Goal: Task Accomplishment & Management: Complete application form

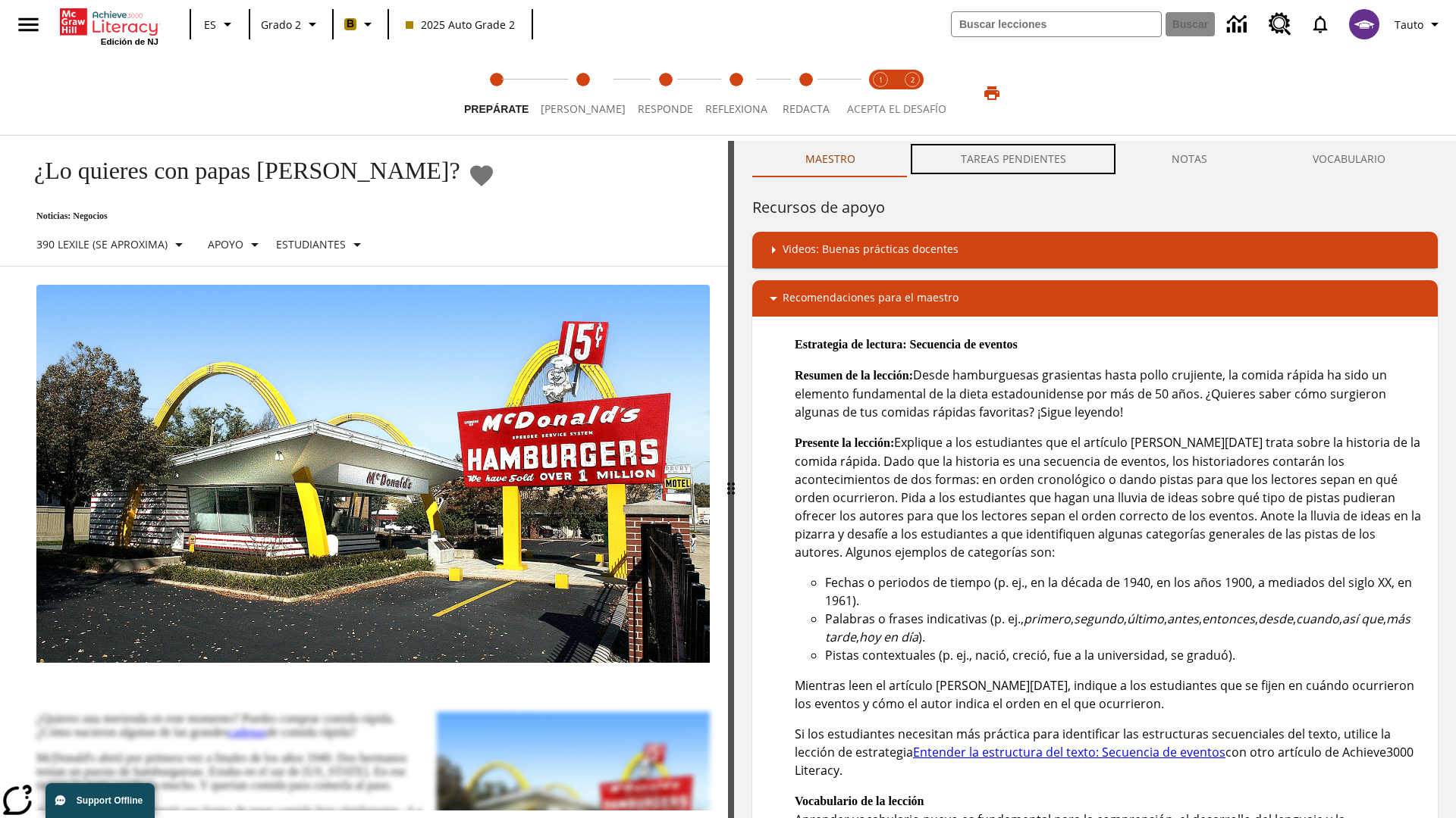
click at [1014, 159] on button "TAREAS PENDIENTES" at bounding box center [1013, 159] width 211 height 37
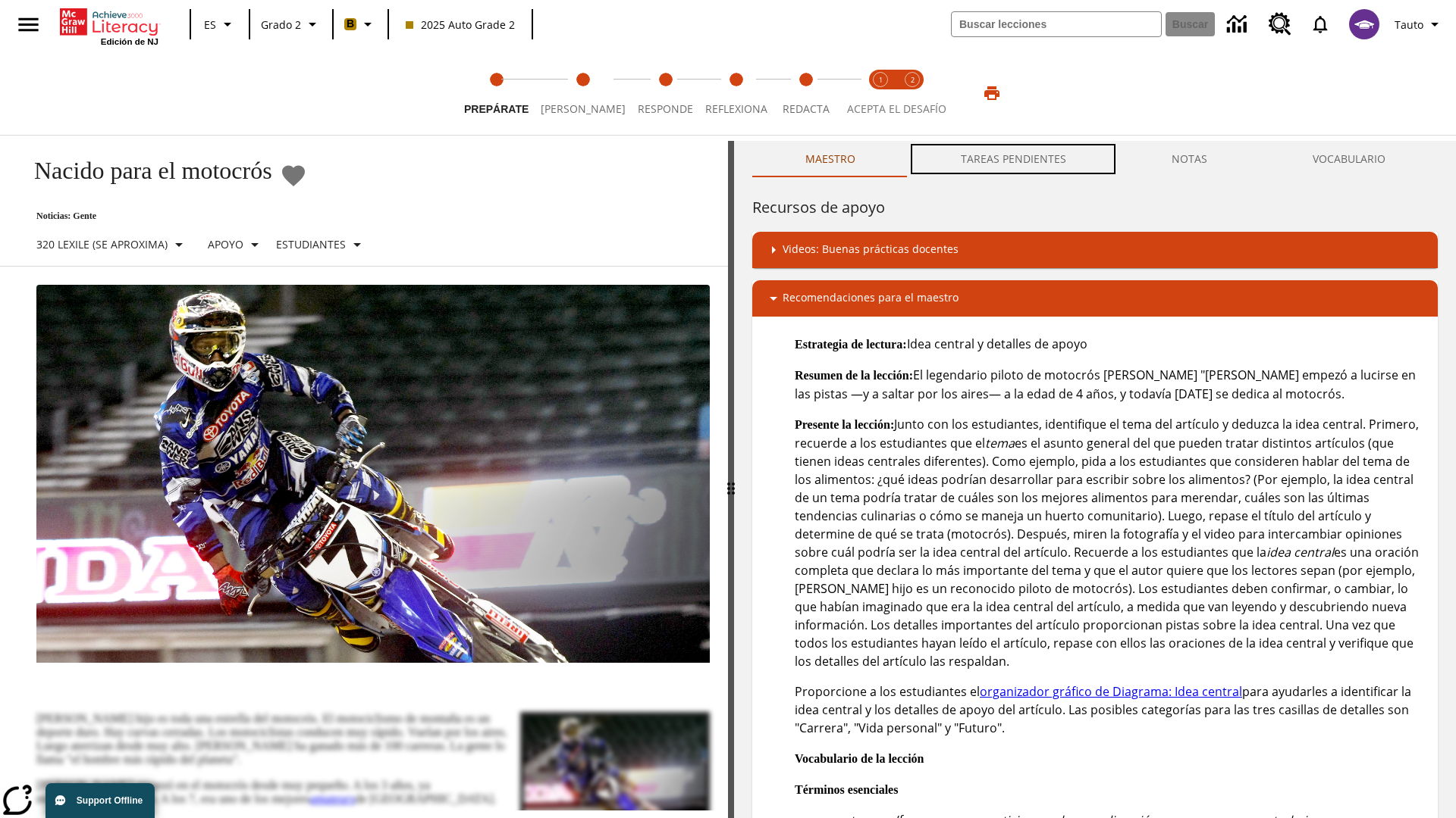
click at [1014, 159] on button "TAREAS PENDIENTES" at bounding box center [1013, 159] width 211 height 37
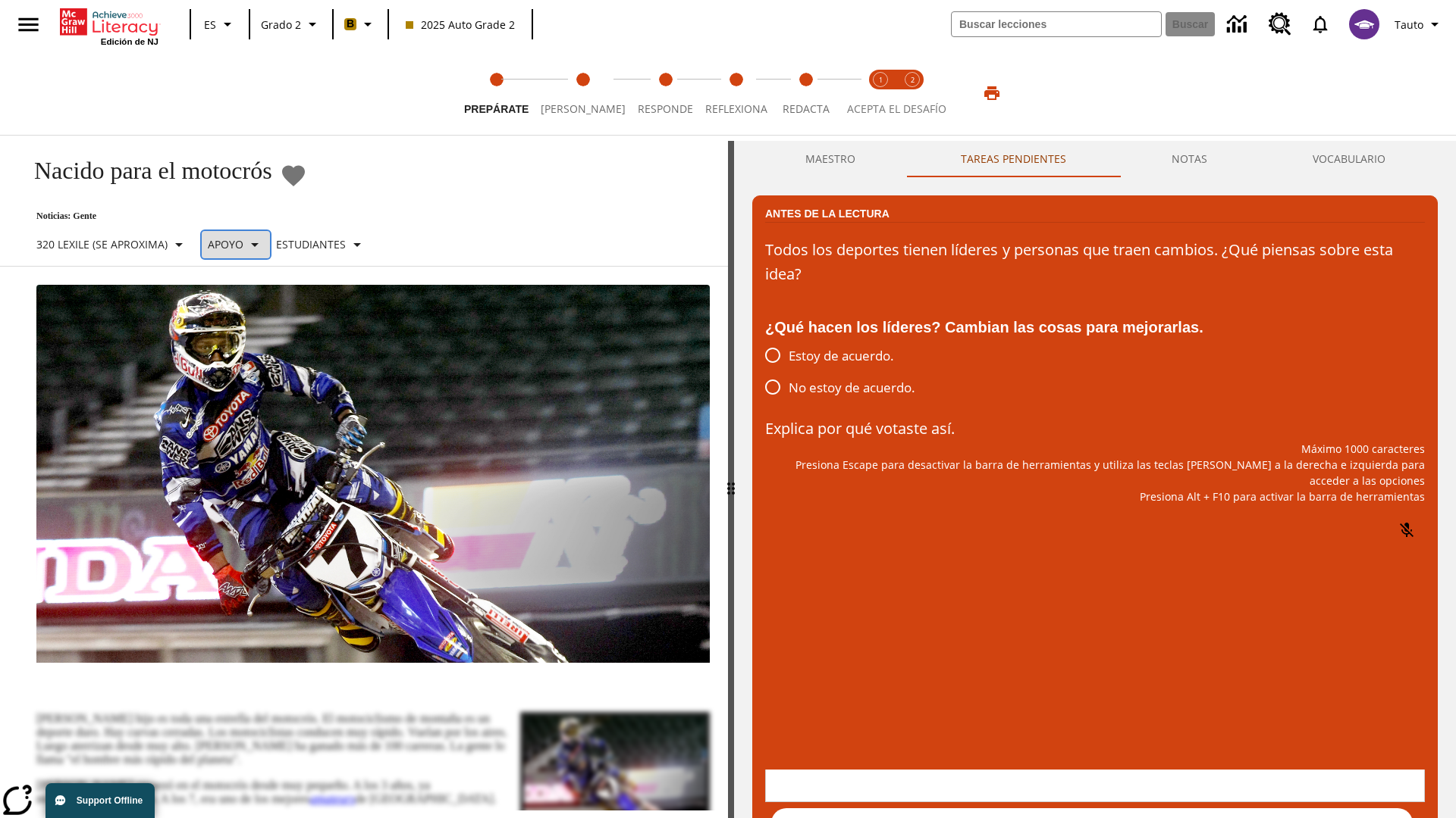
click at [242, 244] on p "Apoyo" at bounding box center [225, 244] width 36 height 16
click at [266, 333] on p "Apoyo" at bounding box center [266, 334] width 89 height 16
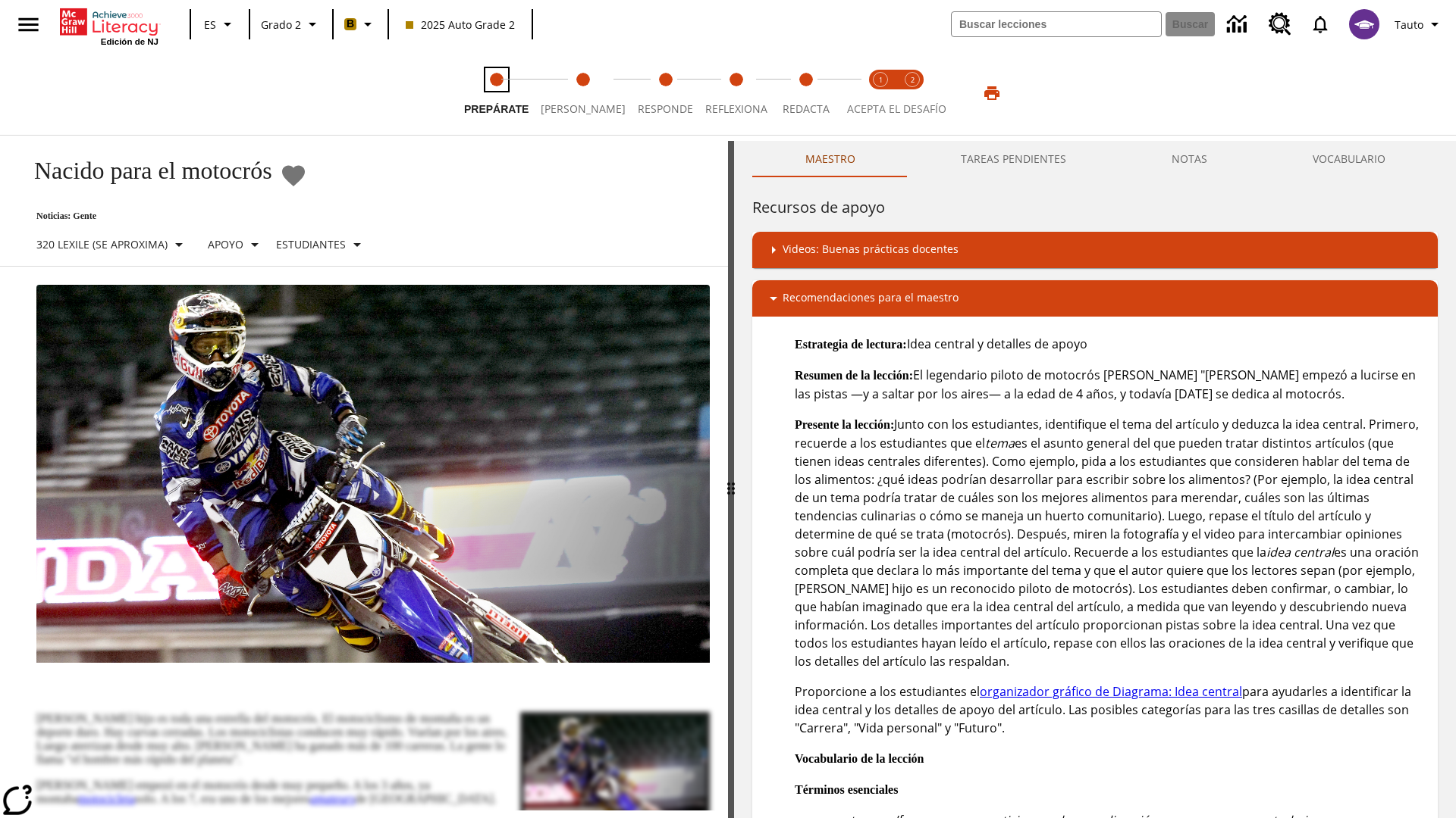
click at [496, 93] on span "Prepárate" at bounding box center [496, 102] width 65 height 27
click at [1014, 159] on button "TAREAS PENDIENTES" at bounding box center [1013, 159] width 211 height 37
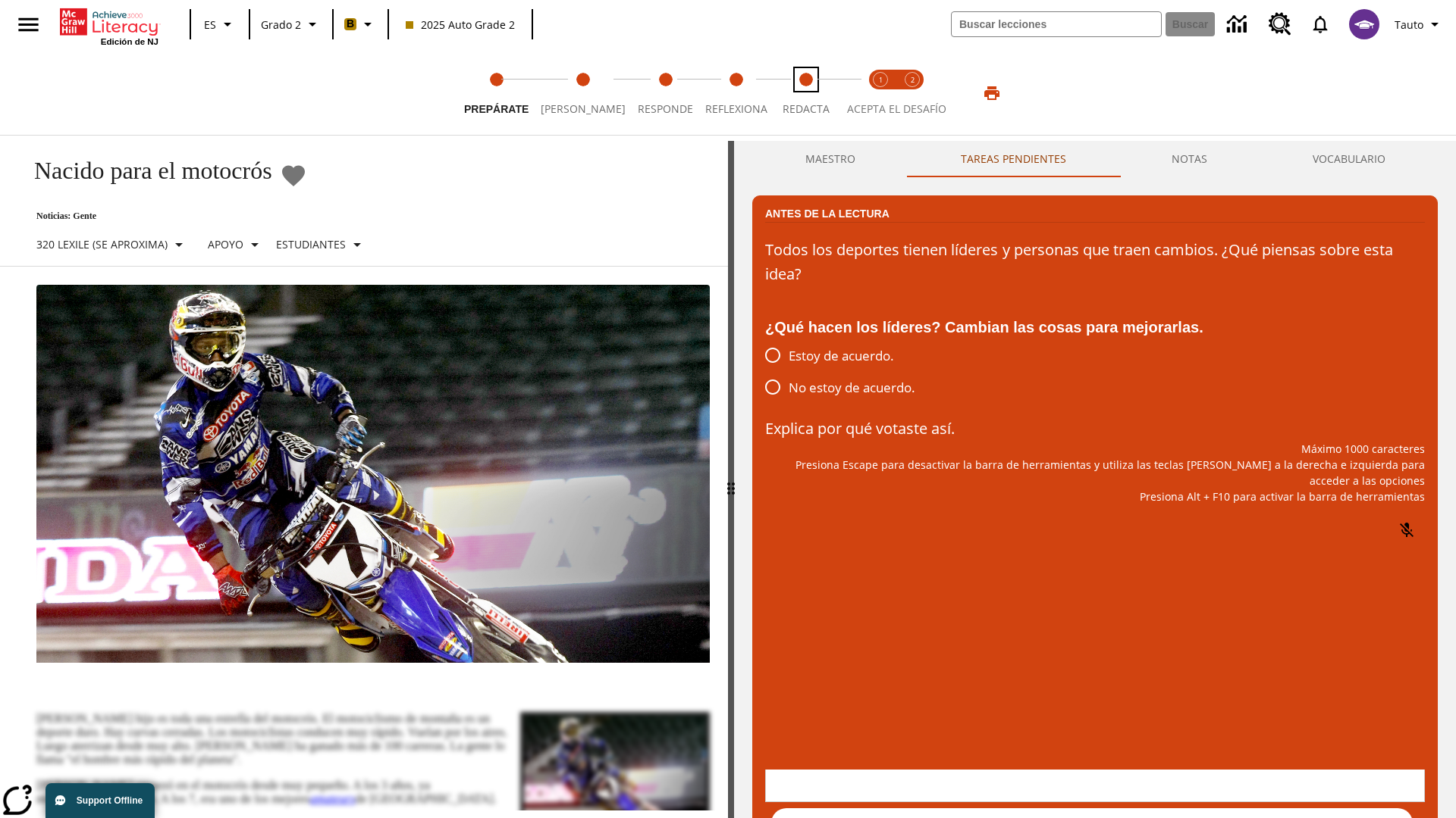
click at [800, 93] on span "Redacta" at bounding box center [805, 102] width 47 height 27
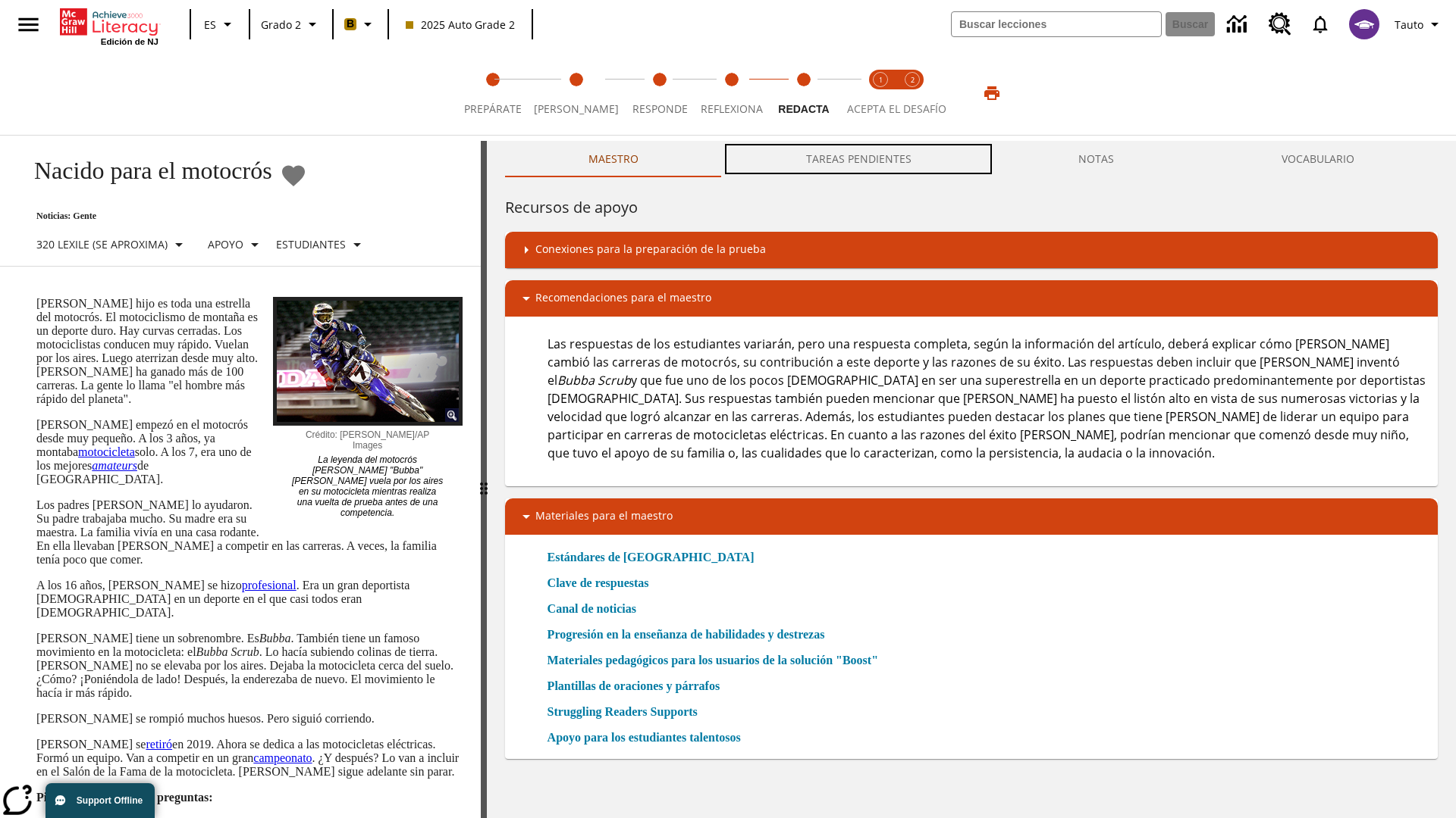
scroll to position [1, 0]
